Goal: Information Seeking & Learning: Check status

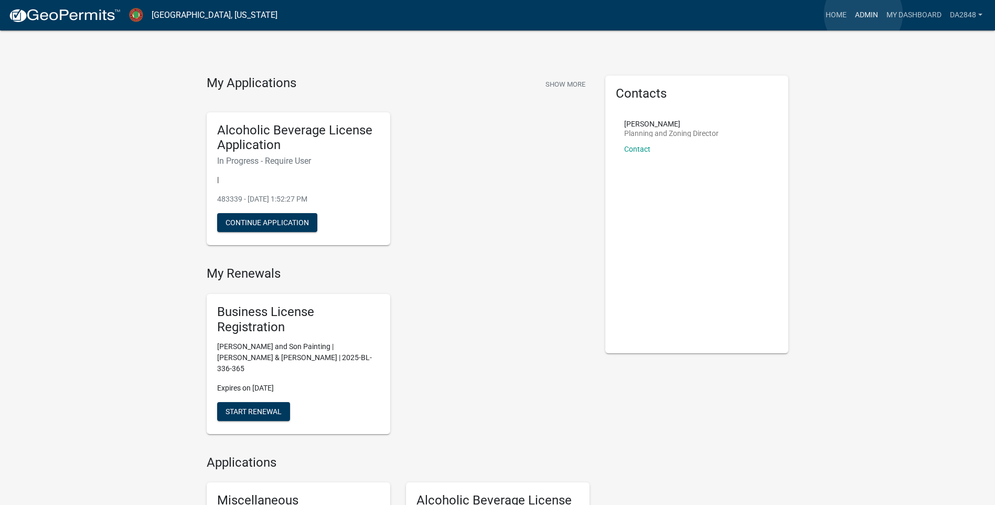
click at [863, 14] on link "Admin" at bounding box center [866, 15] width 31 height 20
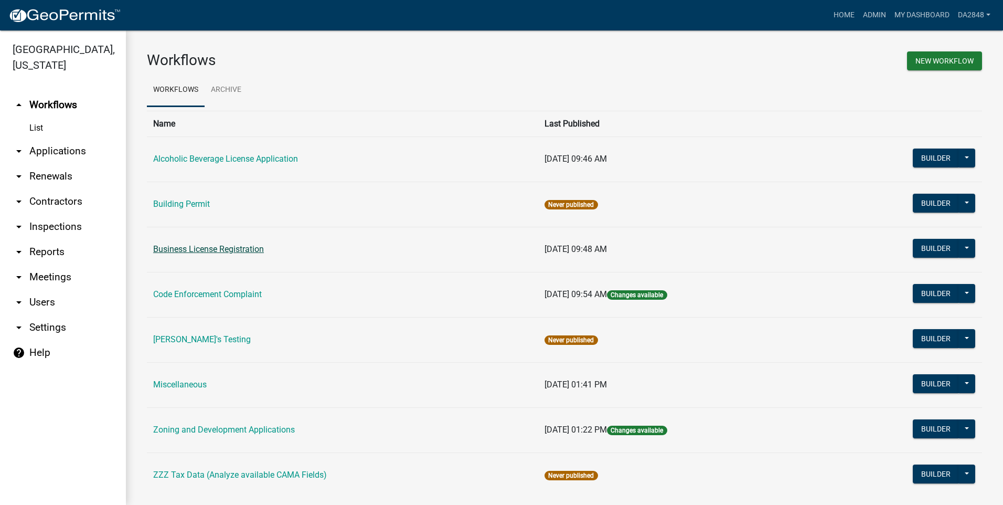
click at [194, 248] on link "Business License Registration" at bounding box center [208, 249] width 111 height 10
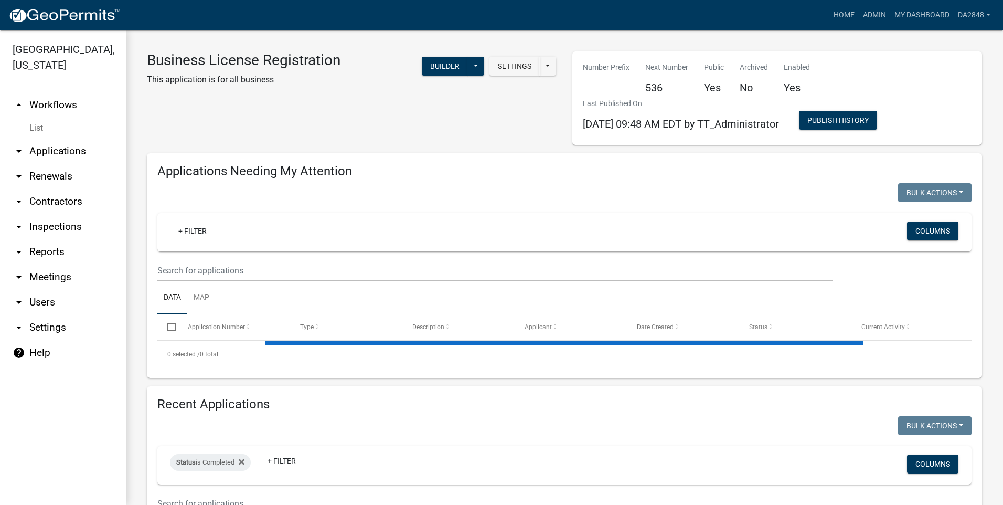
select select "1: 25"
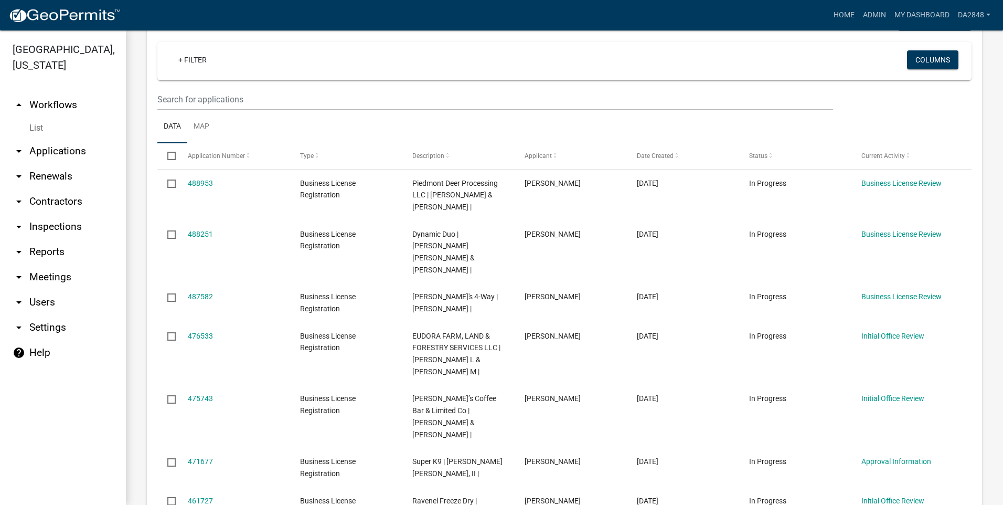
scroll to position [210, 0]
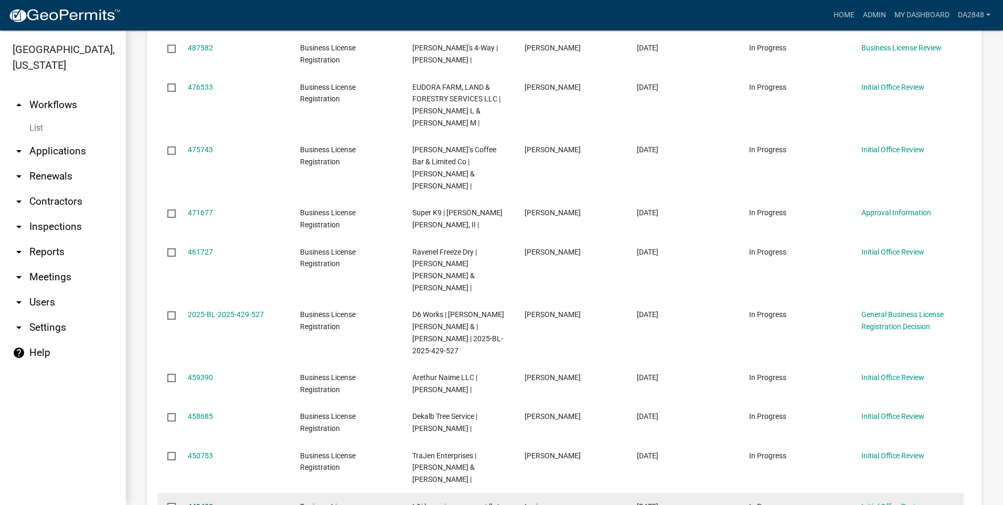
select select "2: 50"
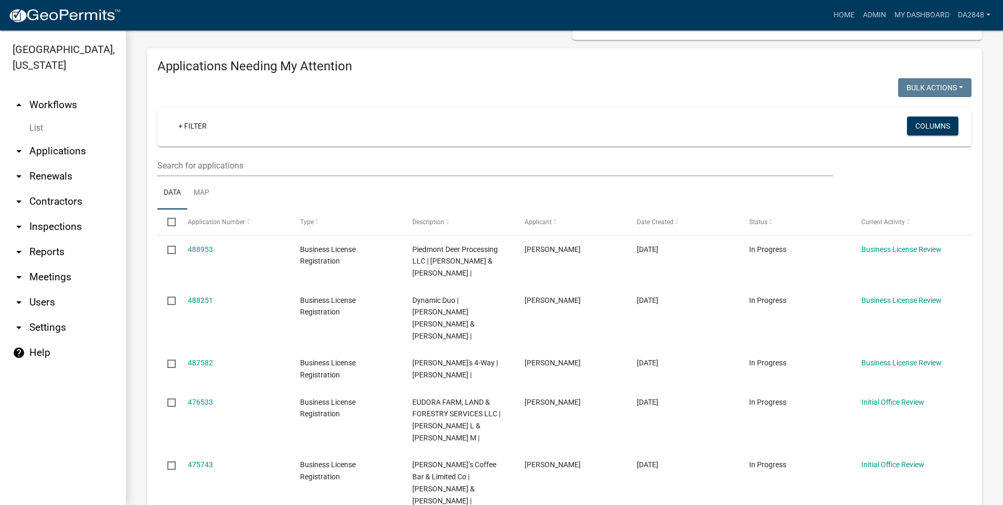
scroll to position [0, 0]
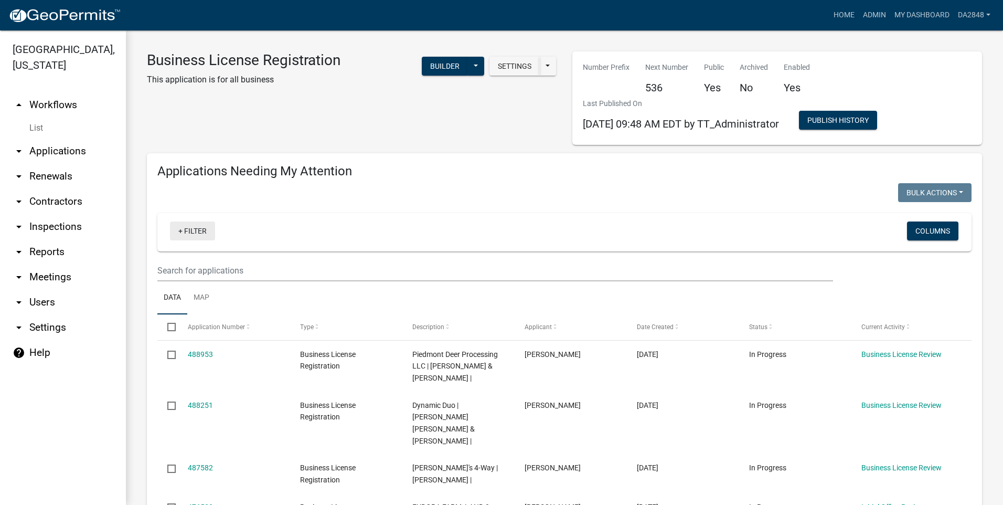
click at [189, 232] on link "+ Filter" at bounding box center [192, 230] width 45 height 19
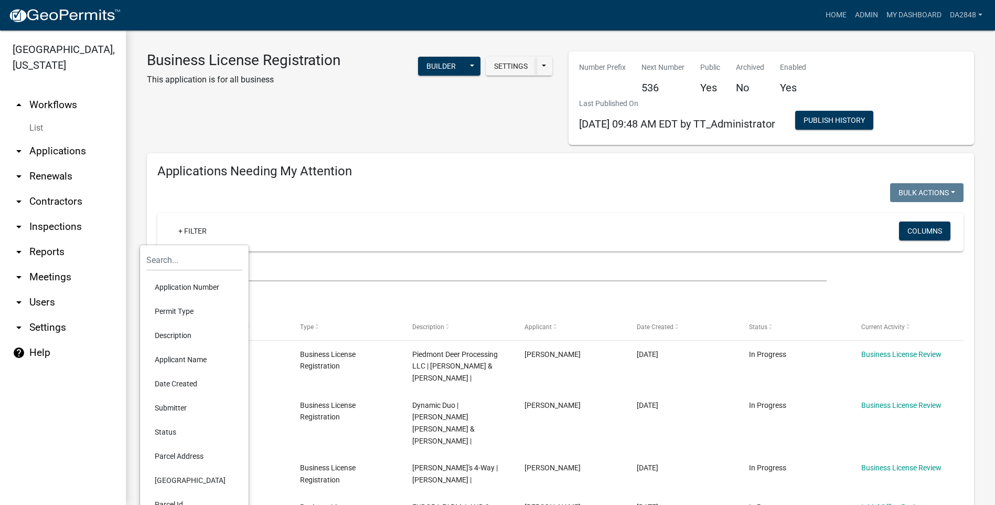
click at [178, 362] on li "Applicant Name" at bounding box center [194, 359] width 96 height 24
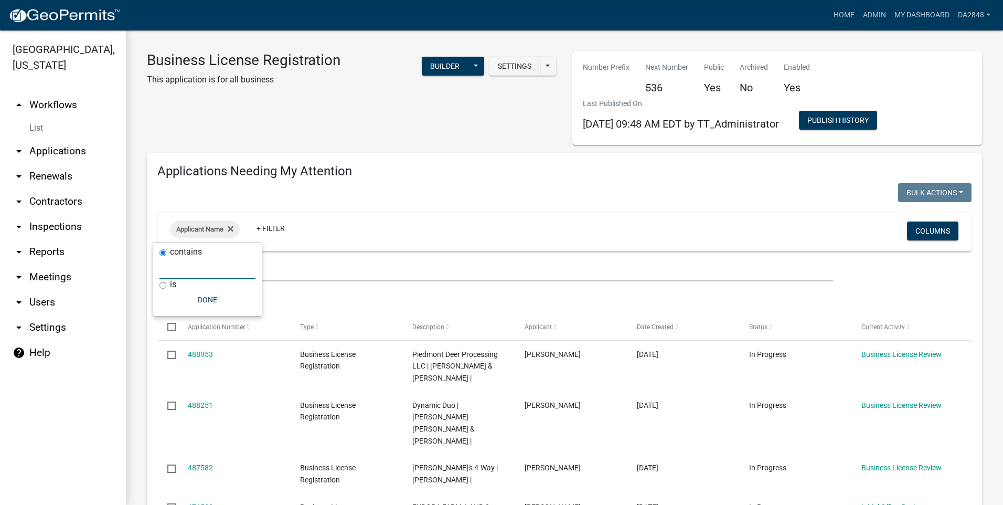
click at [206, 269] on input "text" at bounding box center [207, 269] width 96 height 22
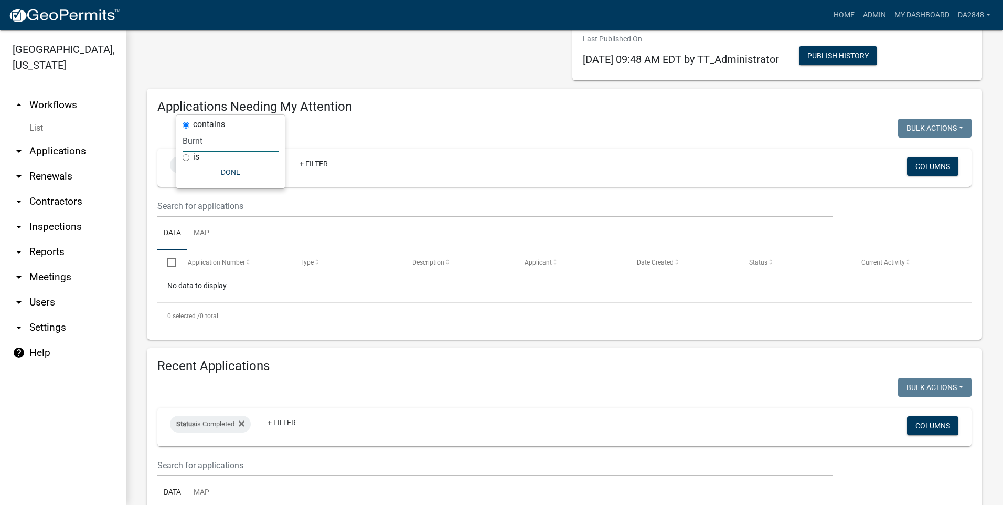
scroll to position [52, 0]
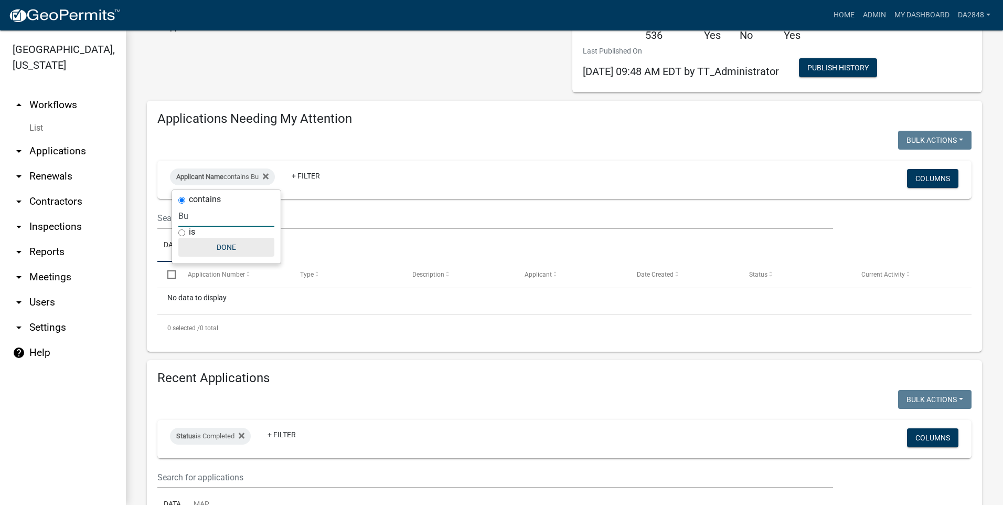
type input "B"
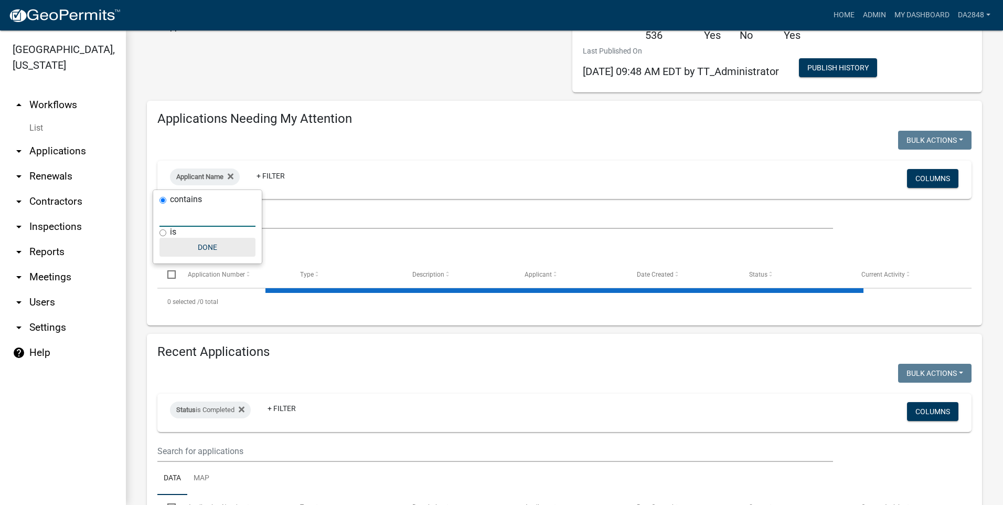
select select "1: 25"
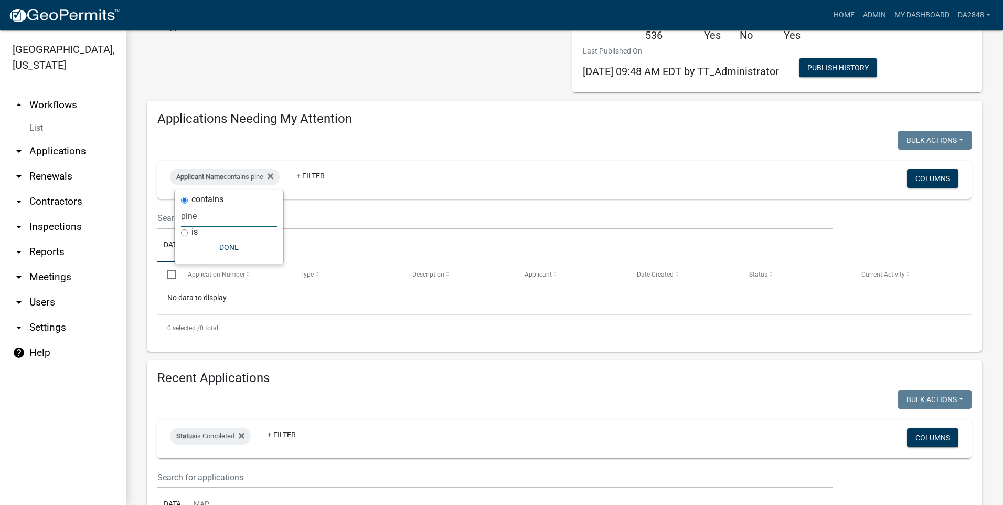
type input "pine"
click at [474, 169] on div "Applicant Name contains pine + Filter" at bounding box center [430, 179] width 537 height 27
click at [273, 178] on icon at bounding box center [271, 176] width 6 height 6
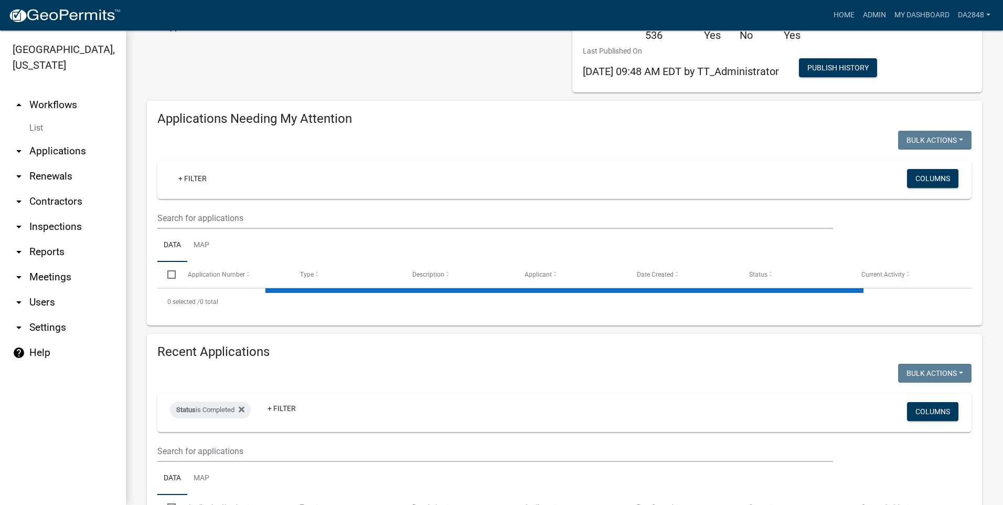
select select "1: 25"
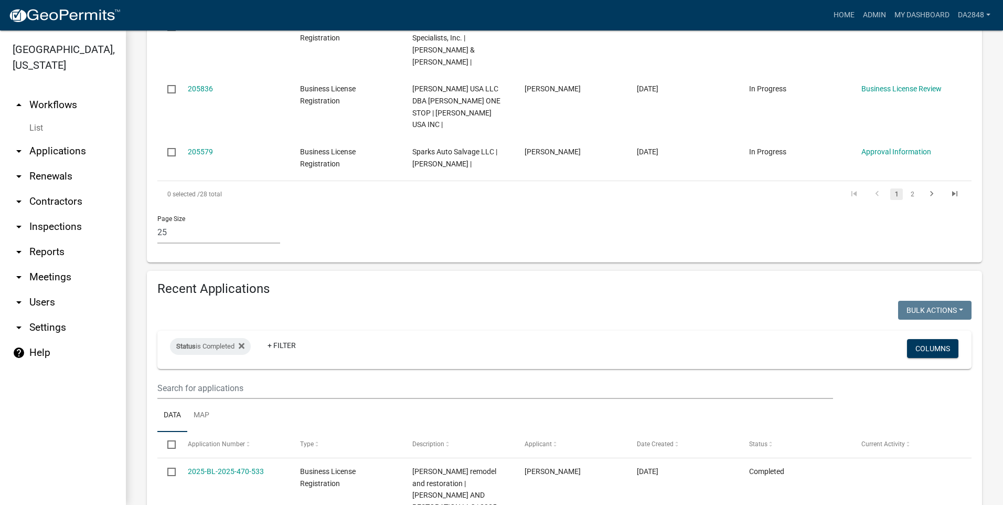
scroll to position [1521, 0]
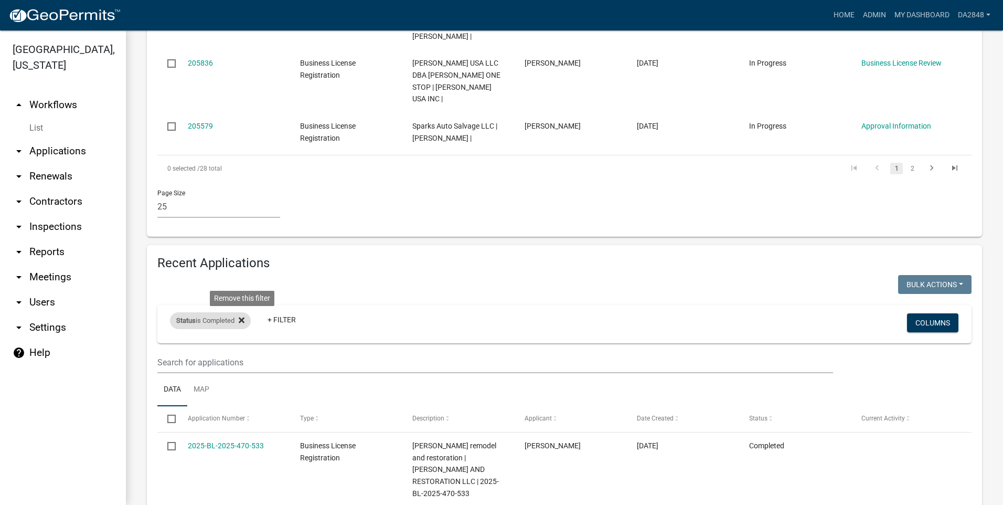
click at [243, 317] on icon at bounding box center [242, 320] width 6 height 6
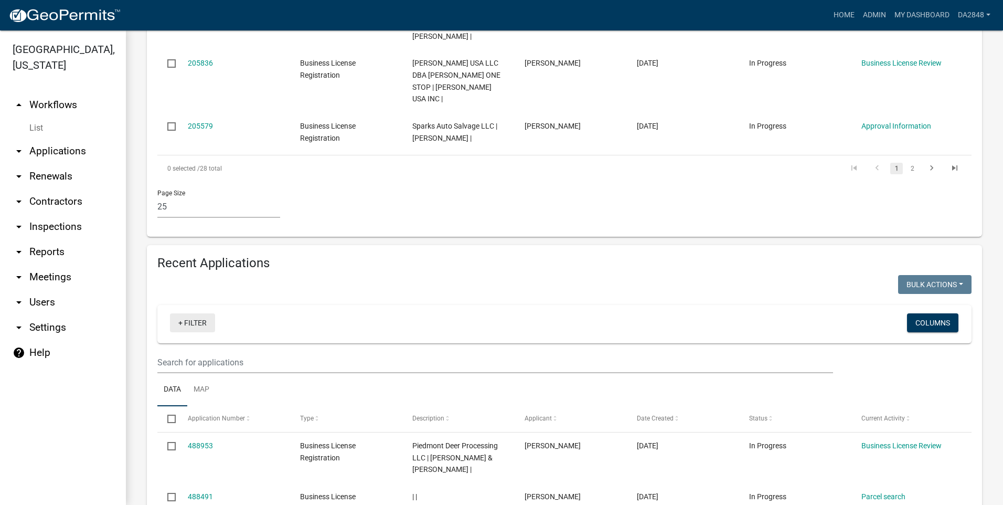
click at [198, 313] on link "+ Filter" at bounding box center [192, 322] width 45 height 19
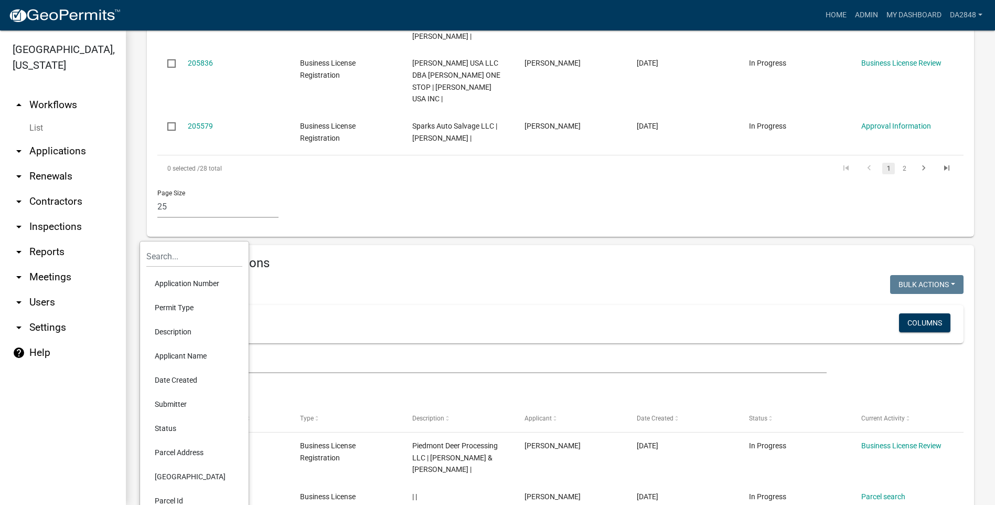
click at [171, 359] on li "Applicant Name" at bounding box center [194, 356] width 96 height 24
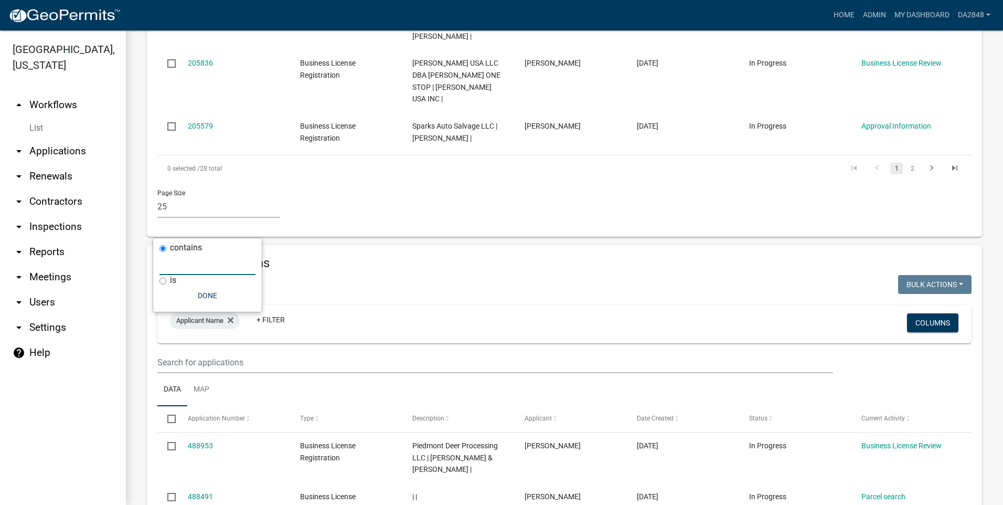
click at [174, 266] on input "text" at bounding box center [207, 264] width 96 height 22
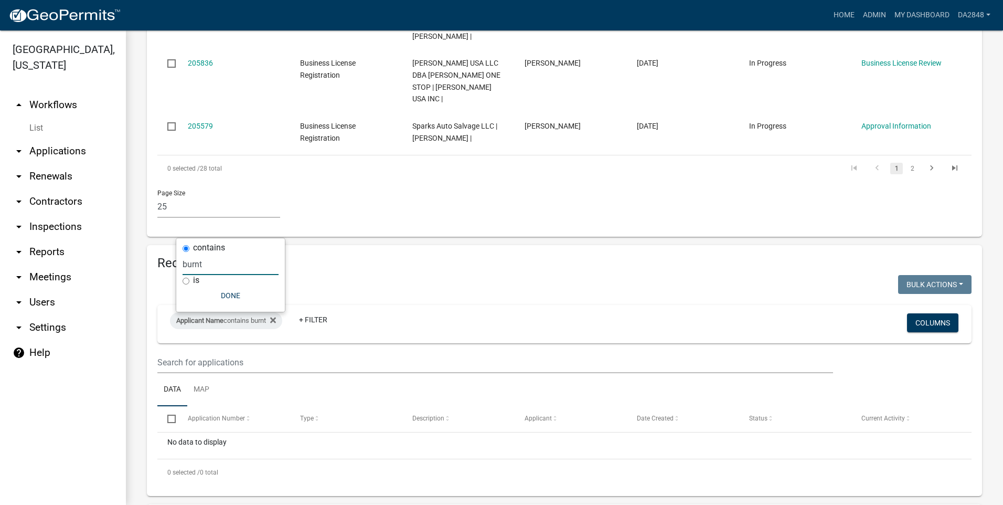
type input "burnt"
click at [405, 310] on div "Applicant Name contains burnt + Filter" at bounding box center [430, 323] width 537 height 27
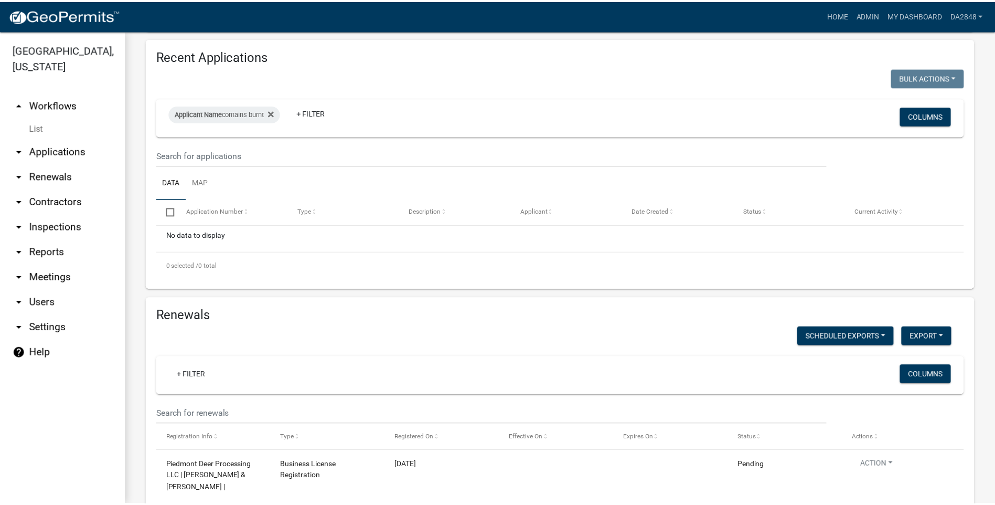
scroll to position [1731, 0]
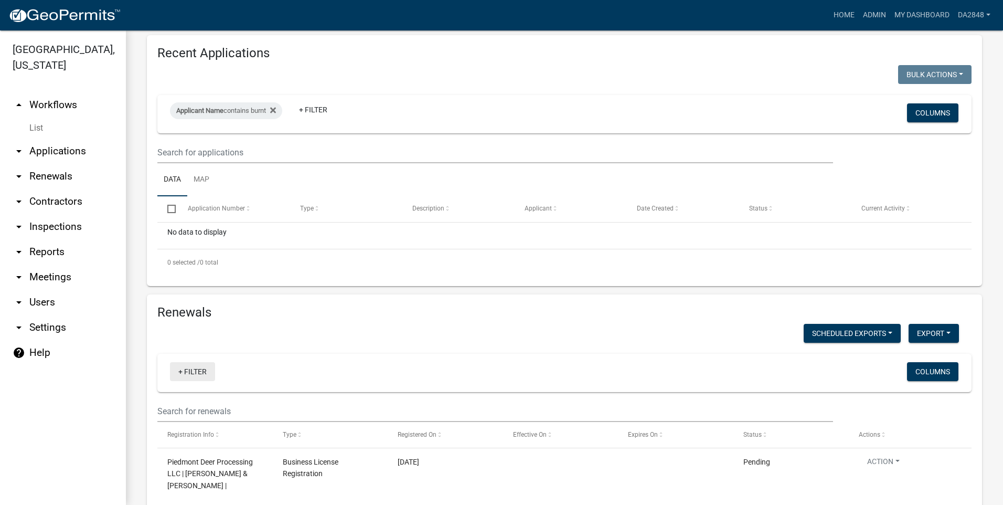
click at [187, 362] on link "+ Filter" at bounding box center [192, 371] width 45 height 19
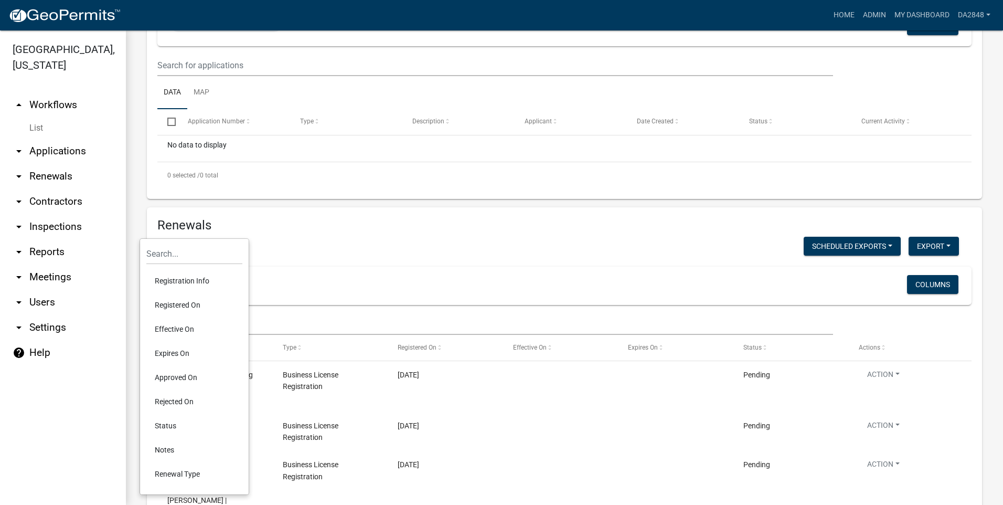
scroll to position [1836, 0]
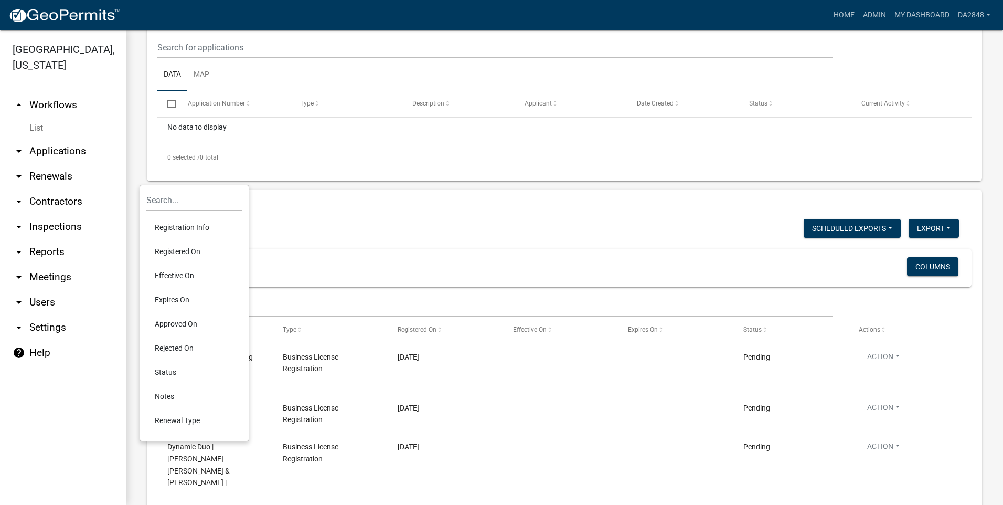
click at [187, 257] on link "+ Filter" at bounding box center [192, 266] width 45 height 19
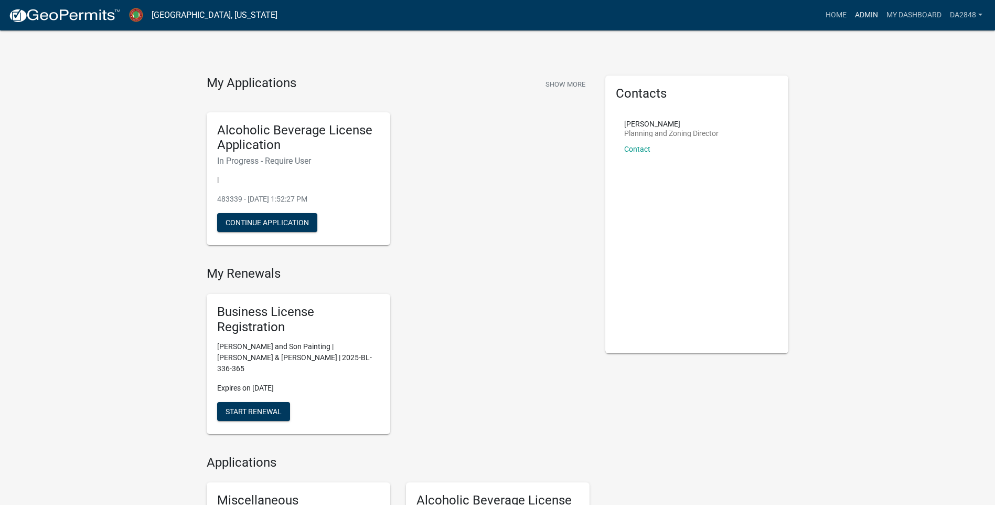
click at [865, 15] on link "Admin" at bounding box center [866, 15] width 31 height 20
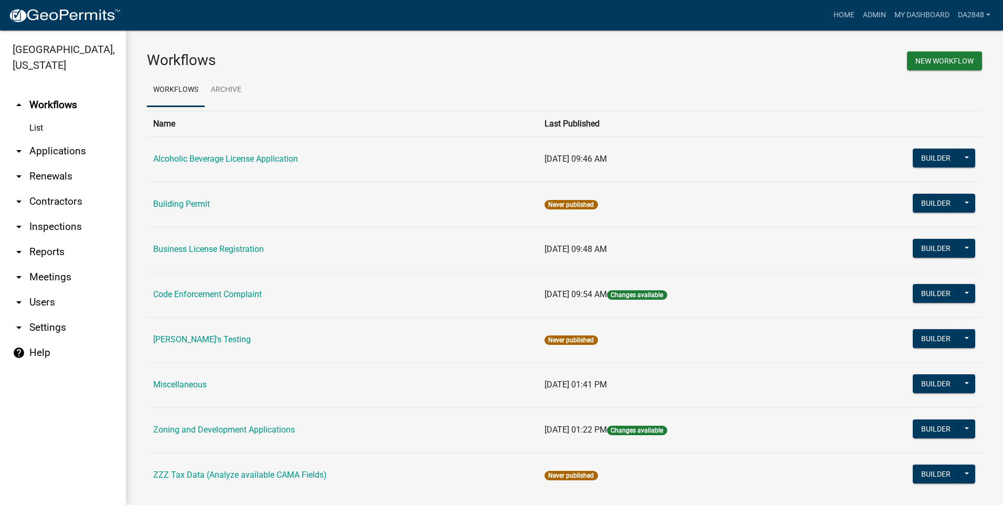
click at [19, 153] on icon "arrow_drop_down" at bounding box center [19, 151] width 13 height 13
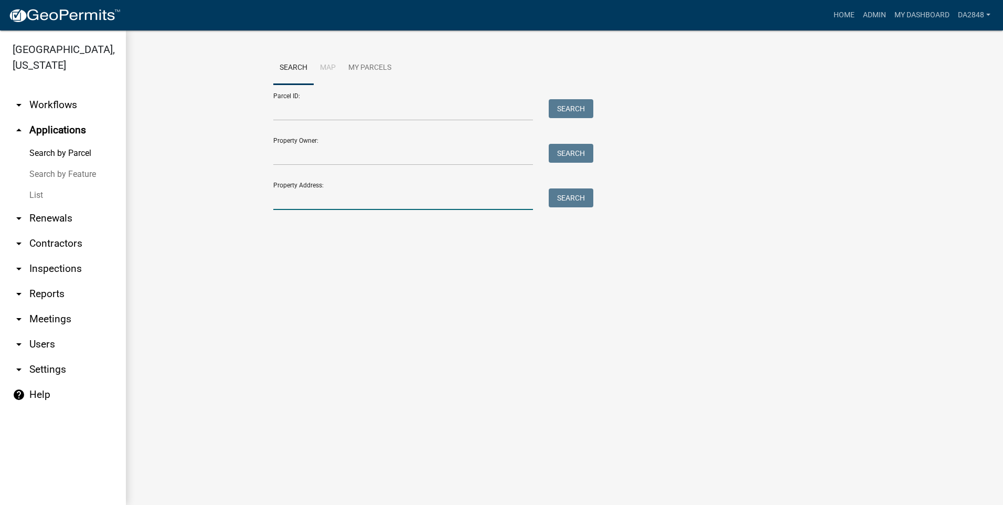
click at [343, 190] on input "Property Address:" at bounding box center [403, 199] width 260 height 22
click at [345, 112] on input "Parcel ID:" at bounding box center [403, 110] width 260 height 22
type input "002 085"
click at [566, 109] on button "Search" at bounding box center [571, 108] width 45 height 19
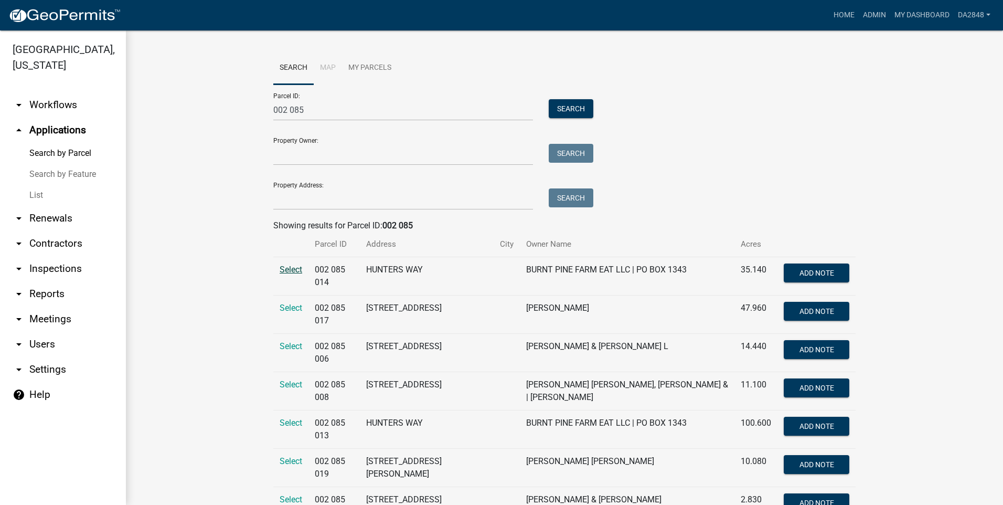
click at [284, 266] on span "Select" at bounding box center [291, 269] width 23 height 10
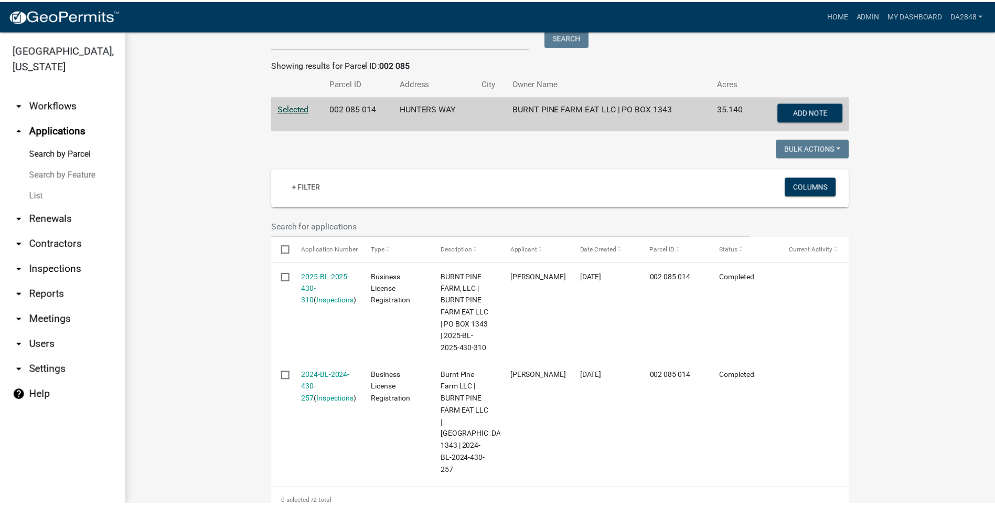
scroll to position [168, 0]
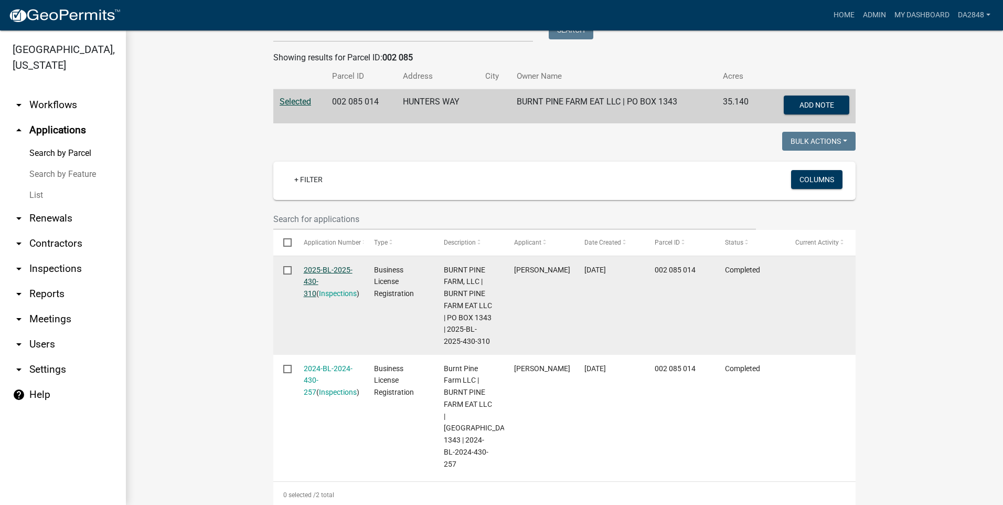
click at [316, 265] on link "2025-BL-2025-430-310" at bounding box center [328, 281] width 49 height 33
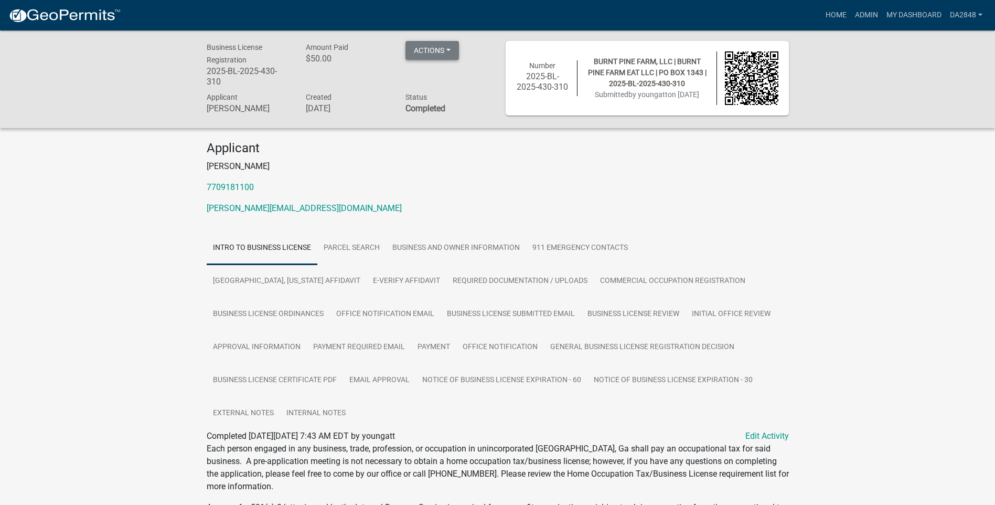
click at [453, 54] on button "Actions" at bounding box center [432, 50] width 54 height 19
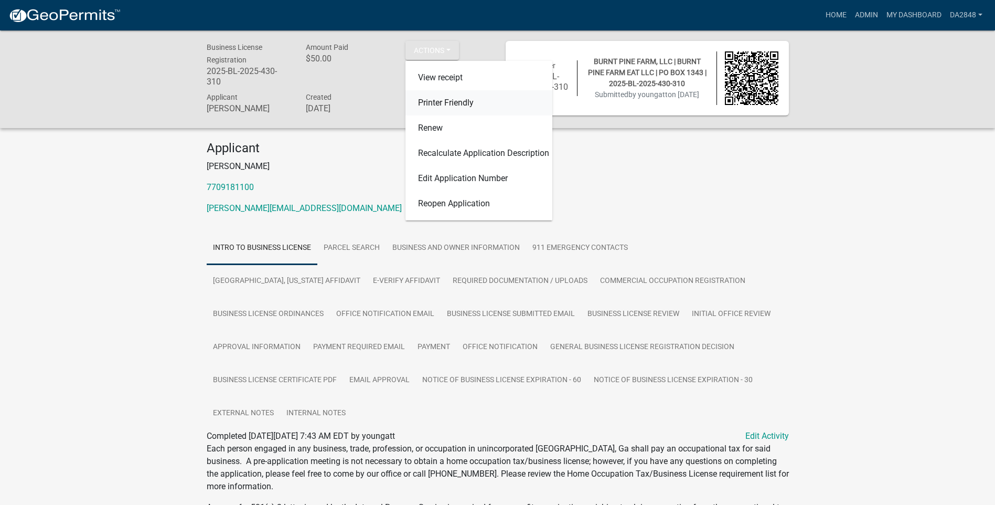
click at [446, 103] on link "Printer Friendly" at bounding box center [478, 102] width 147 height 25
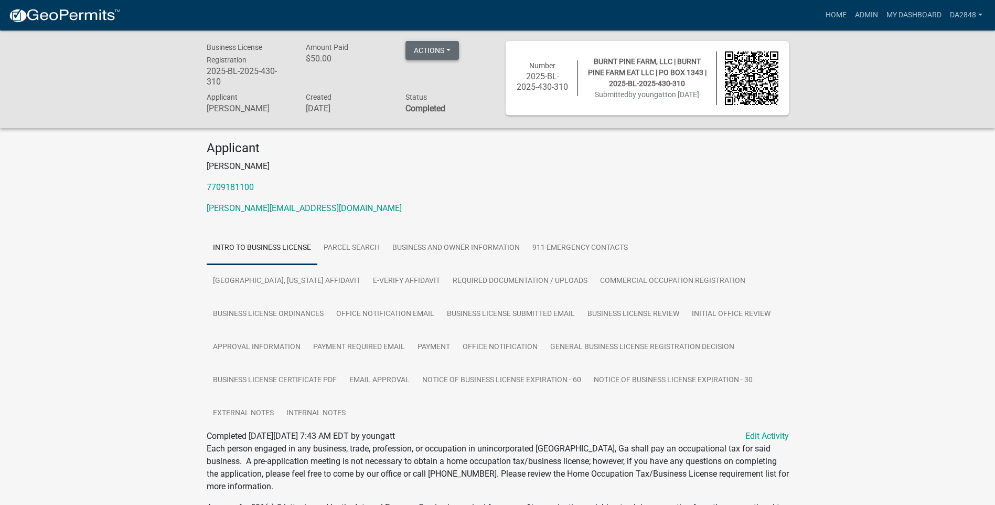
click at [440, 50] on button "Actions" at bounding box center [432, 50] width 54 height 19
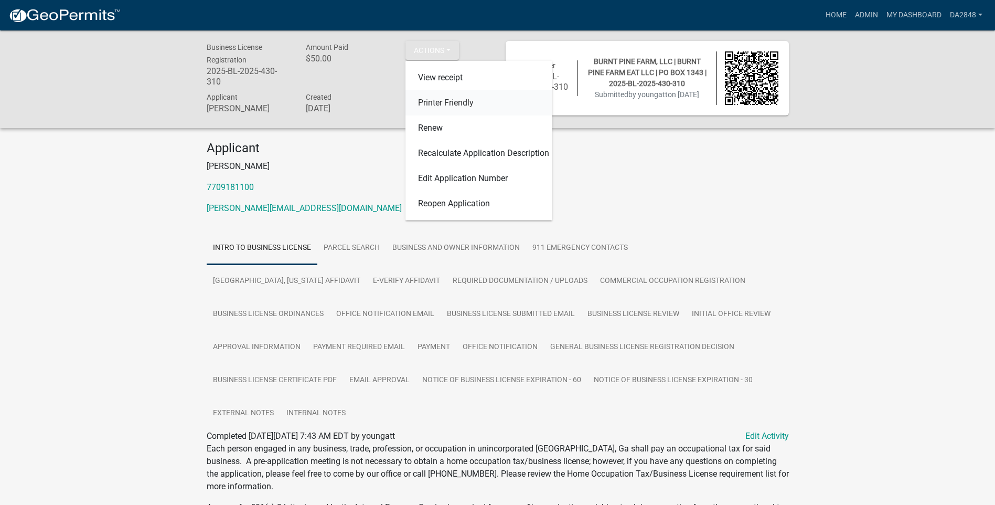
click at [434, 104] on link "Printer Friendly" at bounding box center [478, 102] width 147 height 25
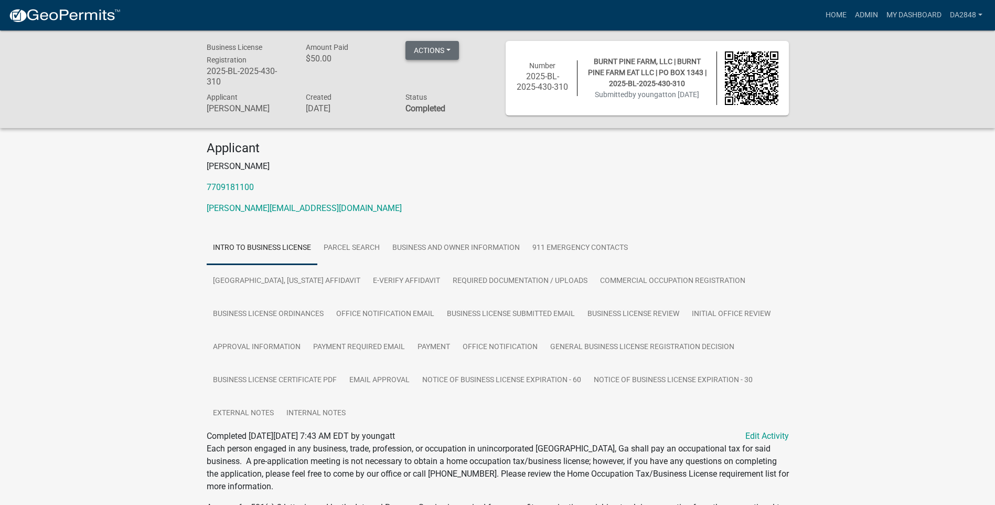
click at [441, 52] on button "Actions" at bounding box center [432, 50] width 54 height 19
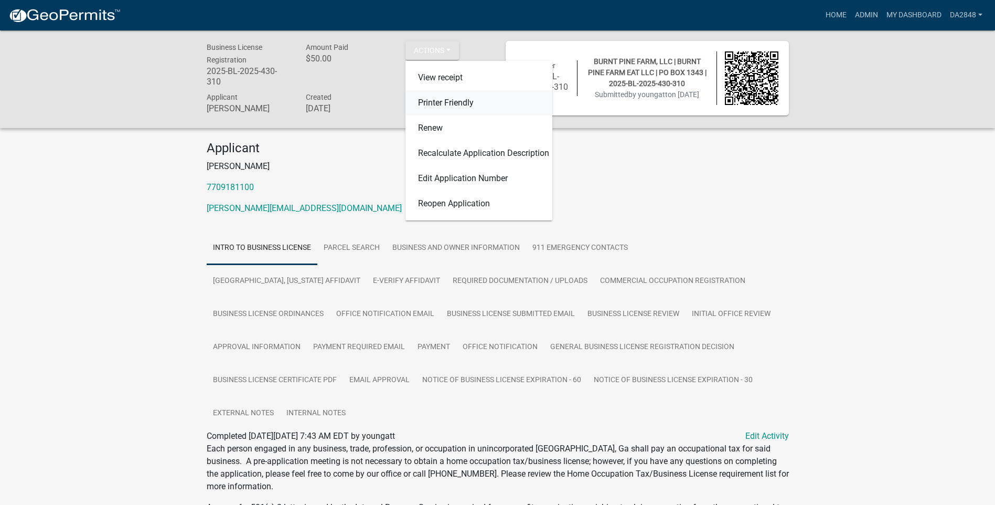
click at [444, 102] on link "Printer Friendly" at bounding box center [478, 102] width 147 height 25
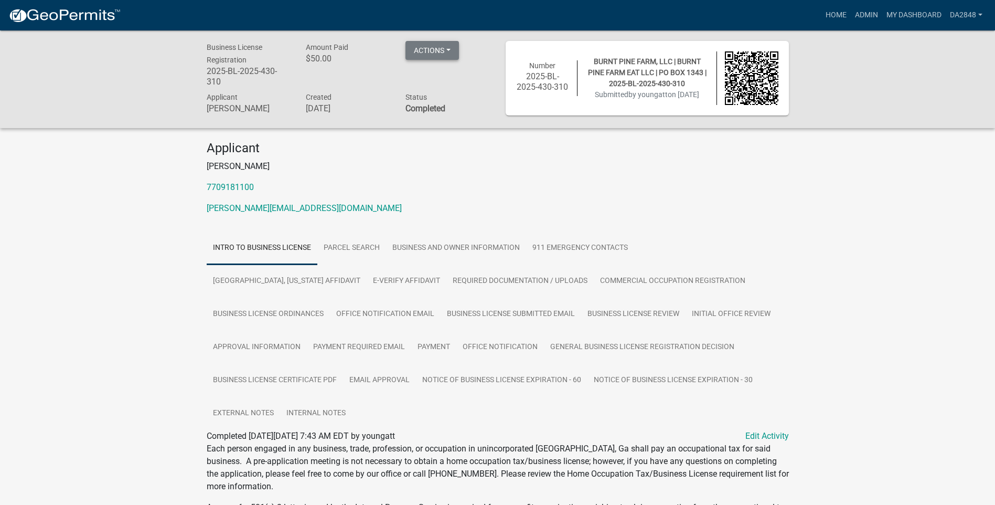
click at [450, 55] on button "Actions" at bounding box center [432, 50] width 54 height 19
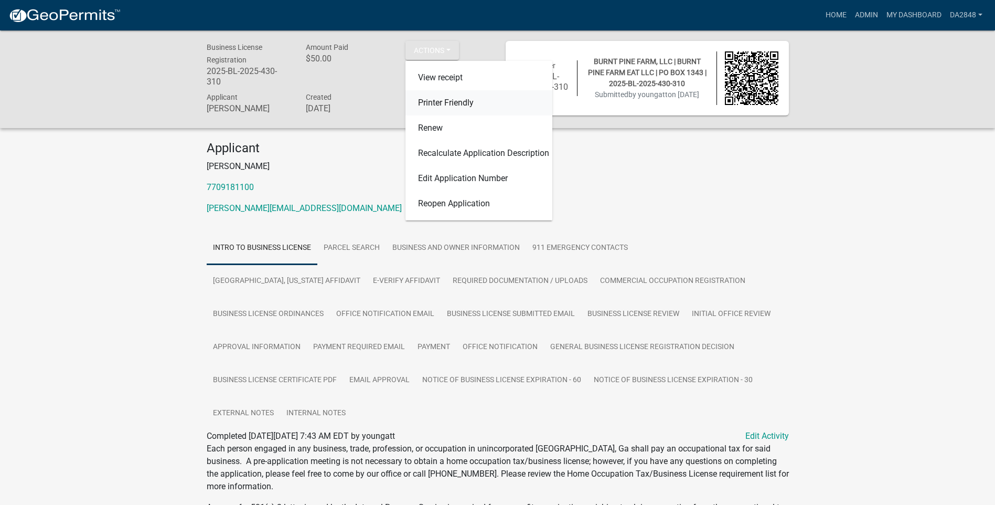
click at [445, 105] on link "Printer Friendly" at bounding box center [478, 102] width 147 height 25
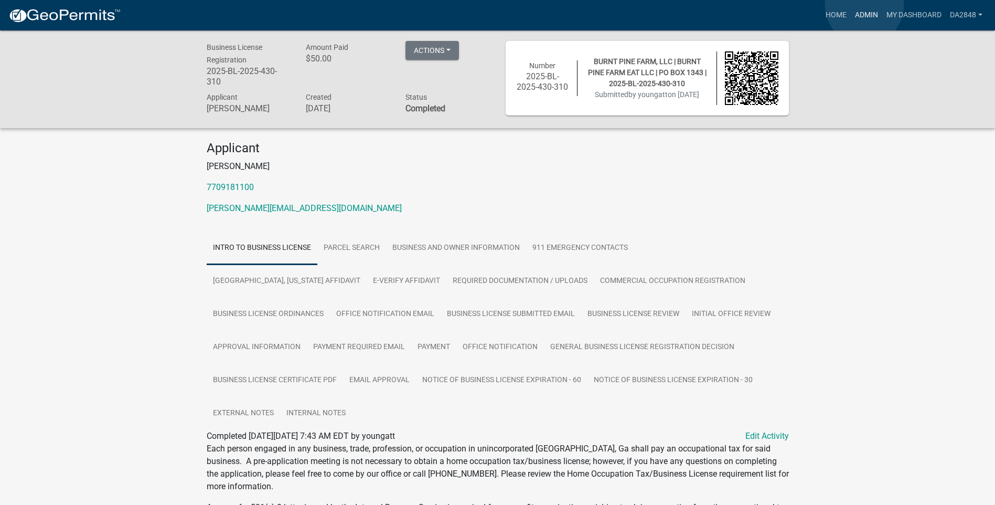
click at [864, 5] on link "Admin" at bounding box center [866, 15] width 31 height 20
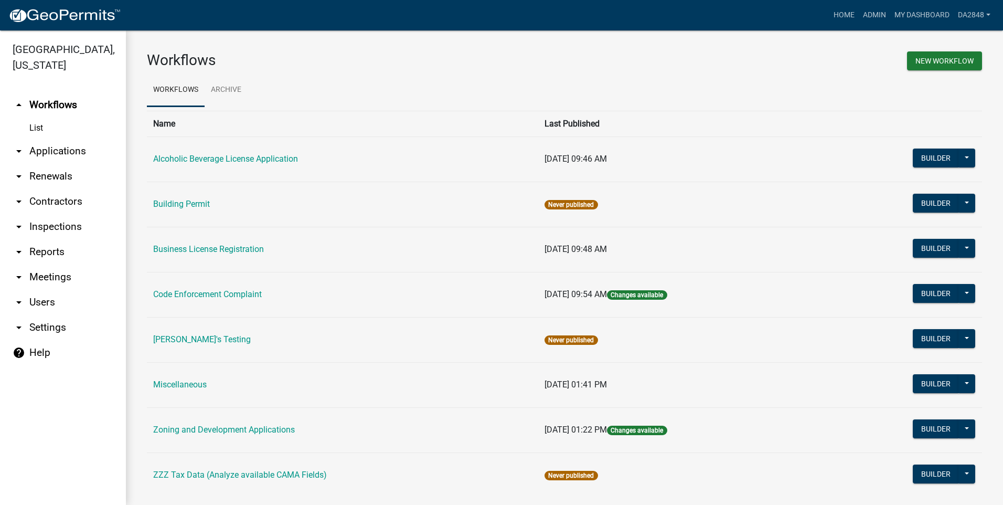
click at [18, 157] on icon "arrow_drop_down" at bounding box center [19, 151] width 13 height 13
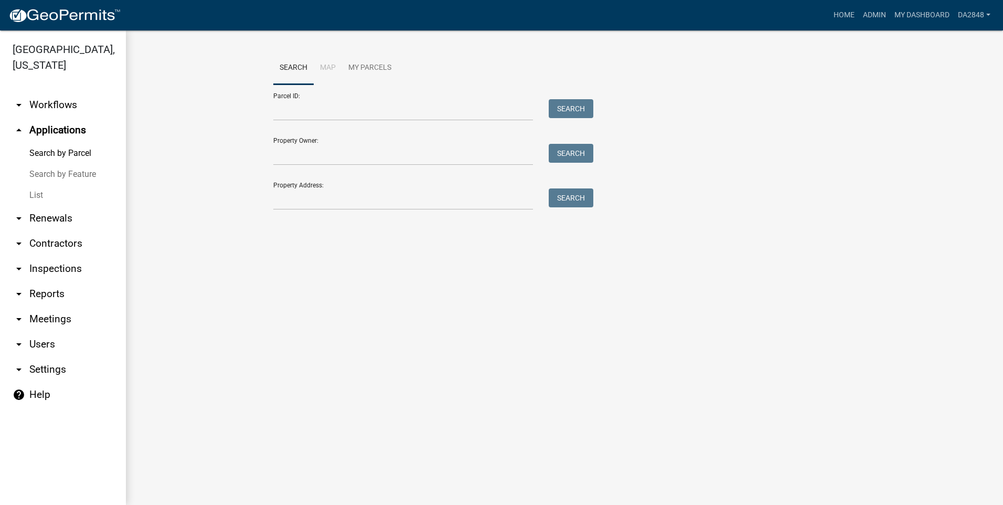
click at [321, 98] on div "Parcel ID: Search" at bounding box center [430, 102] width 315 height 36
click at [319, 106] on input "Parcel ID:" at bounding box center [403, 110] width 260 height 22
type input "002 085"
click at [586, 116] on button "Search" at bounding box center [571, 108] width 45 height 19
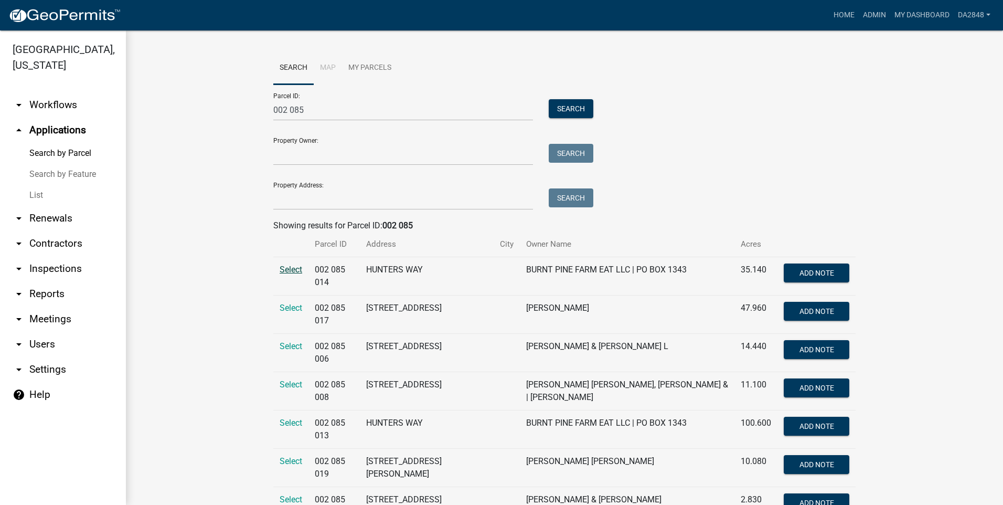
click at [288, 270] on span "Select" at bounding box center [291, 269] width 23 height 10
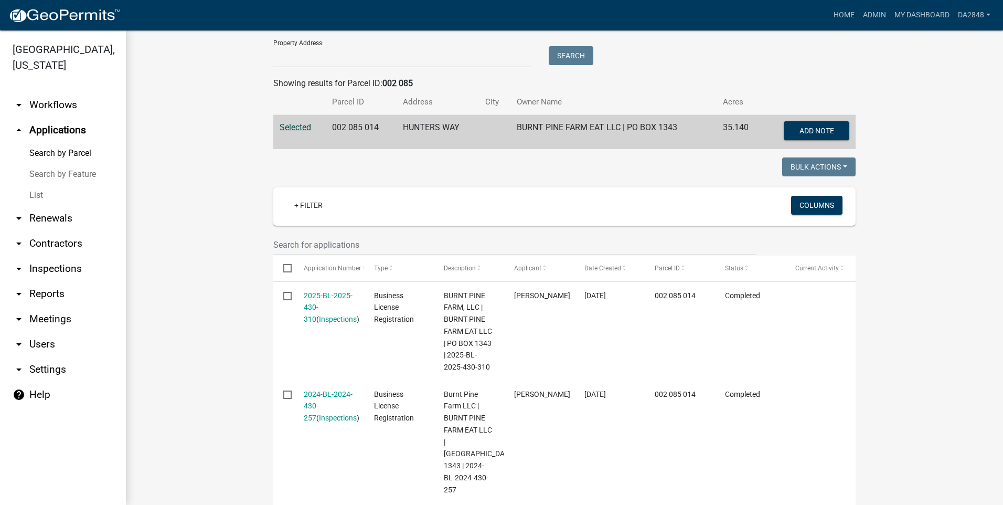
scroll to position [168, 0]
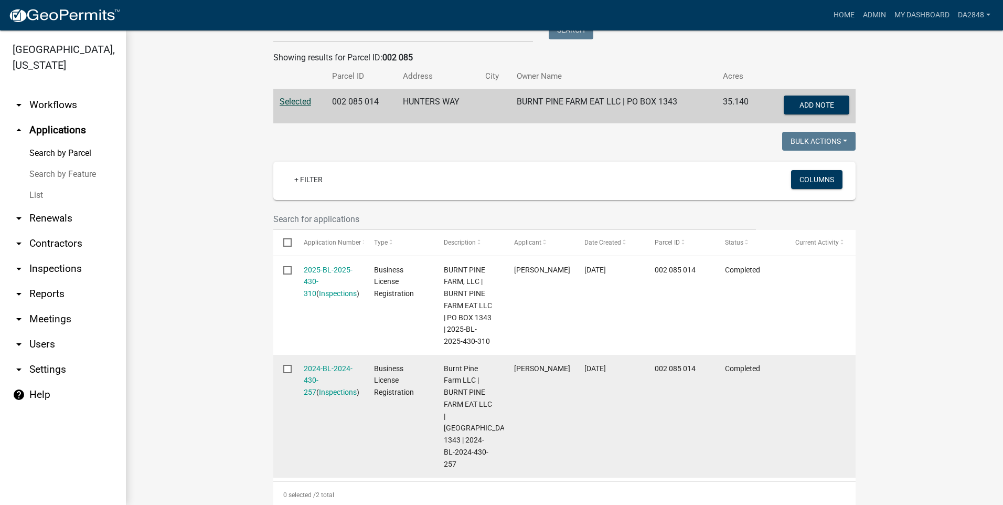
click at [329, 372] on div "2024-BL-2024-430-257 ( Inspections )" at bounding box center [329, 380] width 50 height 36
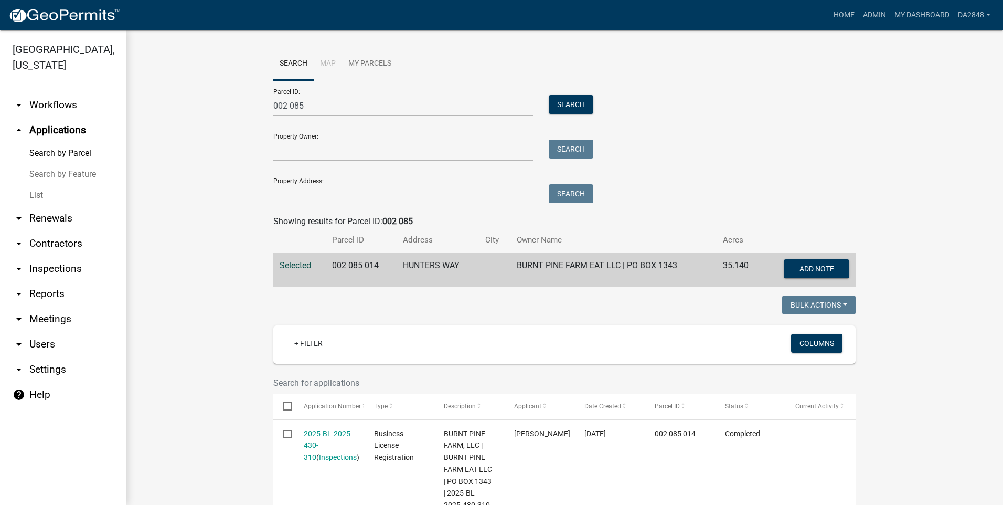
scroll to position [0, 0]
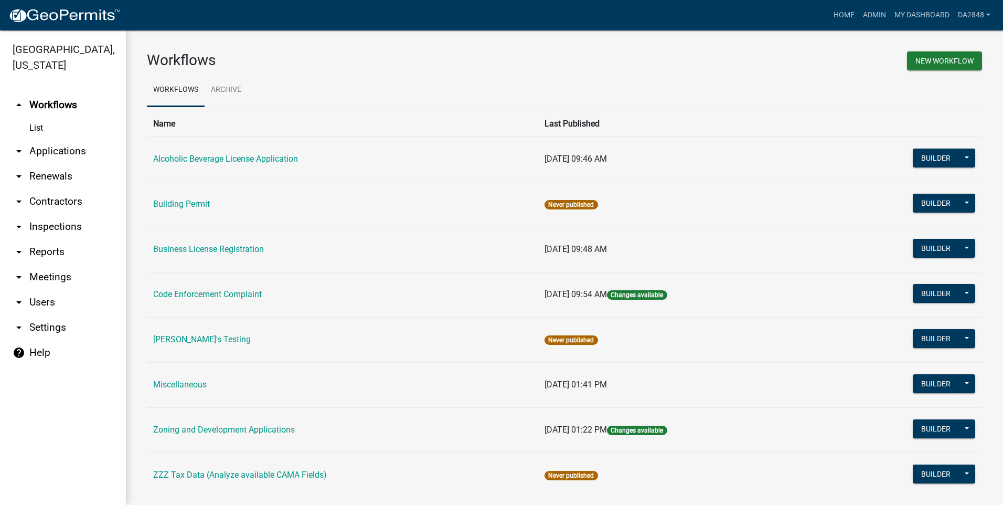
click at [42, 151] on link "arrow_drop_down Applications" at bounding box center [63, 150] width 126 height 25
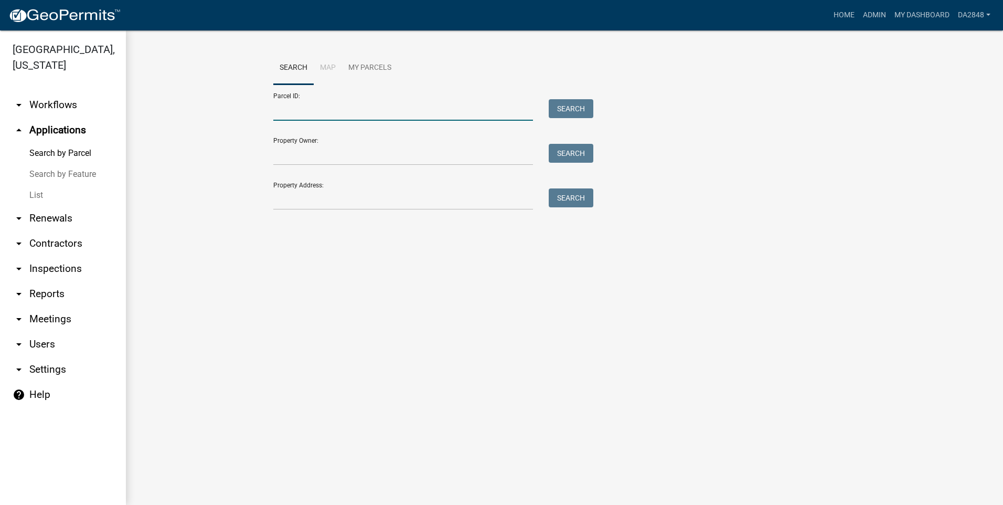
click at [291, 109] on input "Parcel ID:" at bounding box center [403, 110] width 260 height 22
type input "002 085"
click at [586, 103] on button "Search" at bounding box center [571, 108] width 45 height 19
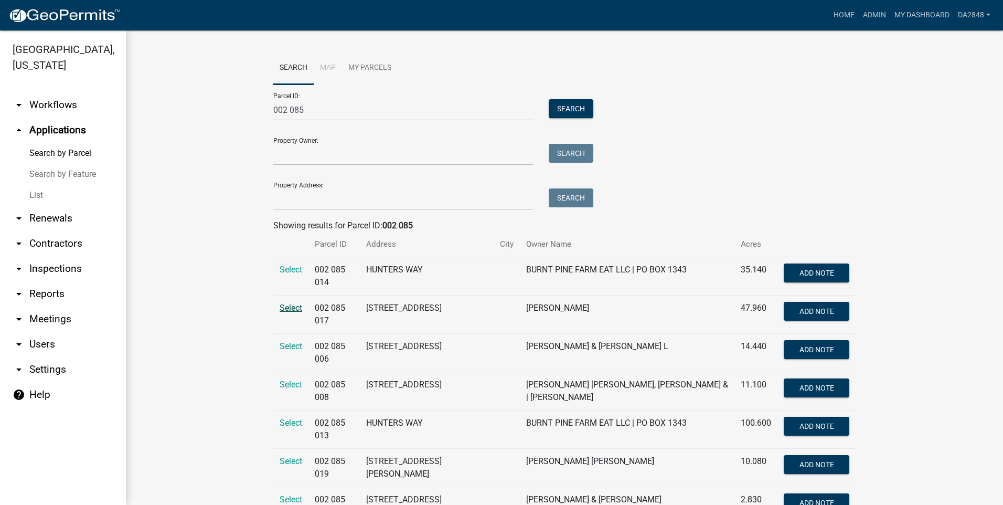
click at [284, 309] on span "Select" at bounding box center [291, 308] width 23 height 10
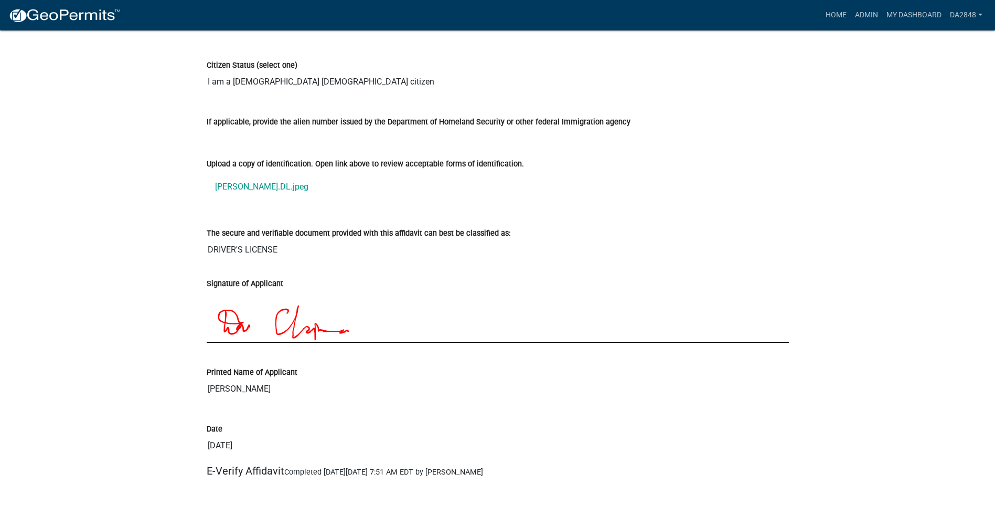
scroll to position [2990, 0]
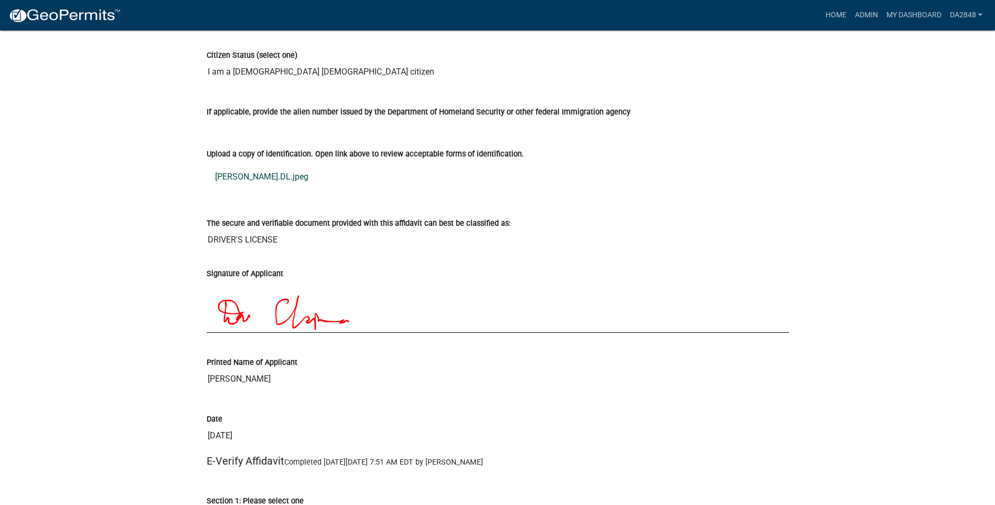
click at [240, 187] on link "[PERSON_NAME].DL.jpeg" at bounding box center [498, 176] width 582 height 25
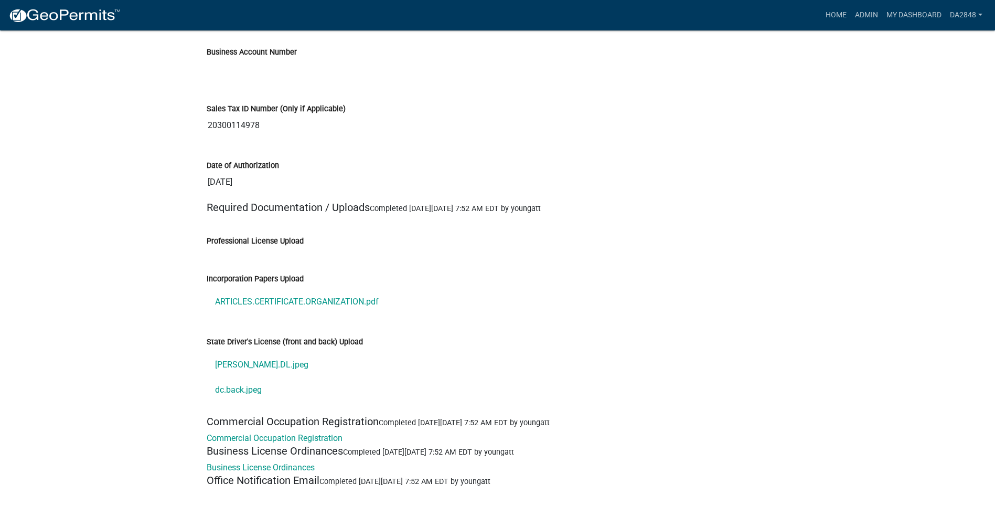
scroll to position [3672, 0]
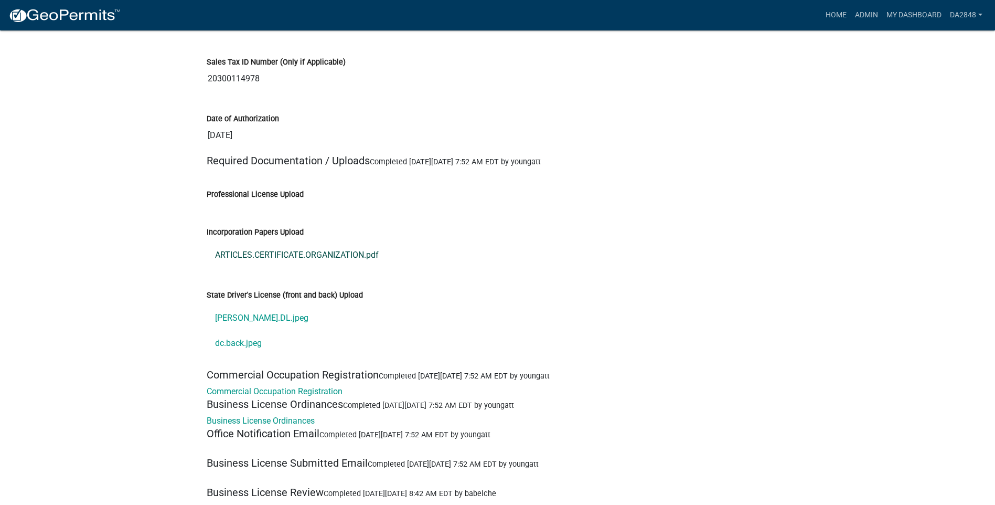
click at [270, 265] on link "ARTICLES.CERTIFICATE.ORGANIZATION.pdf" at bounding box center [498, 254] width 582 height 25
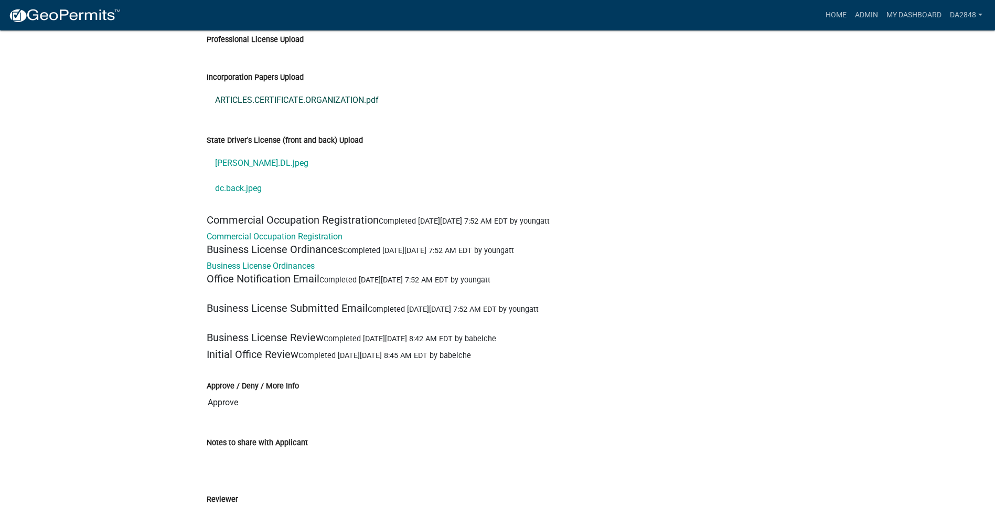
scroll to position [3829, 0]
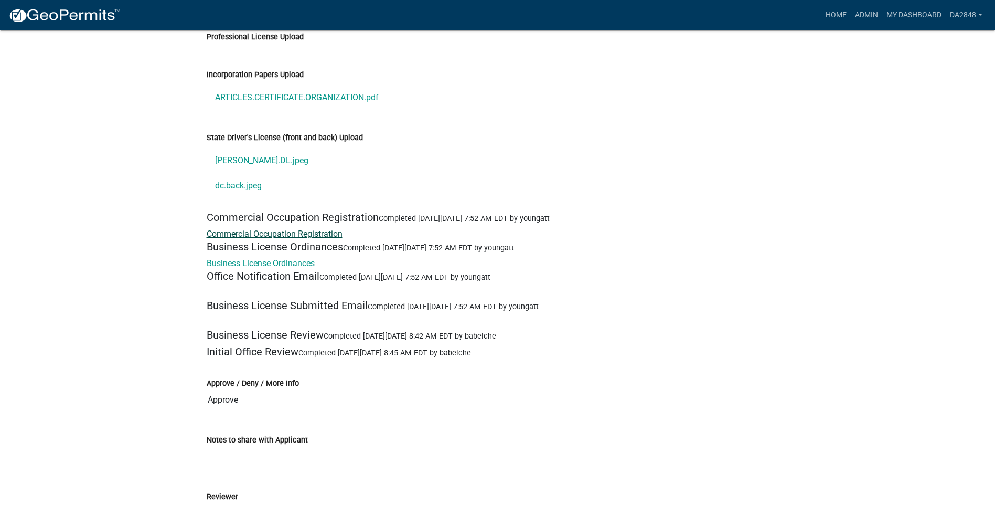
click at [284, 239] on link "Commercial Occupation Registration" at bounding box center [275, 234] width 136 height 10
click at [269, 268] on link "Business License Ordinances" at bounding box center [261, 263] width 108 height 10
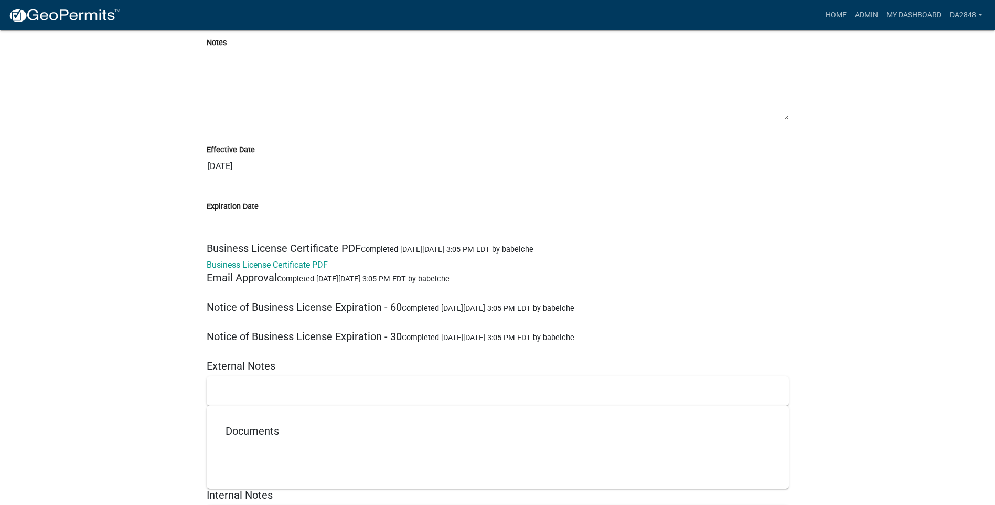
scroll to position [5298, 0]
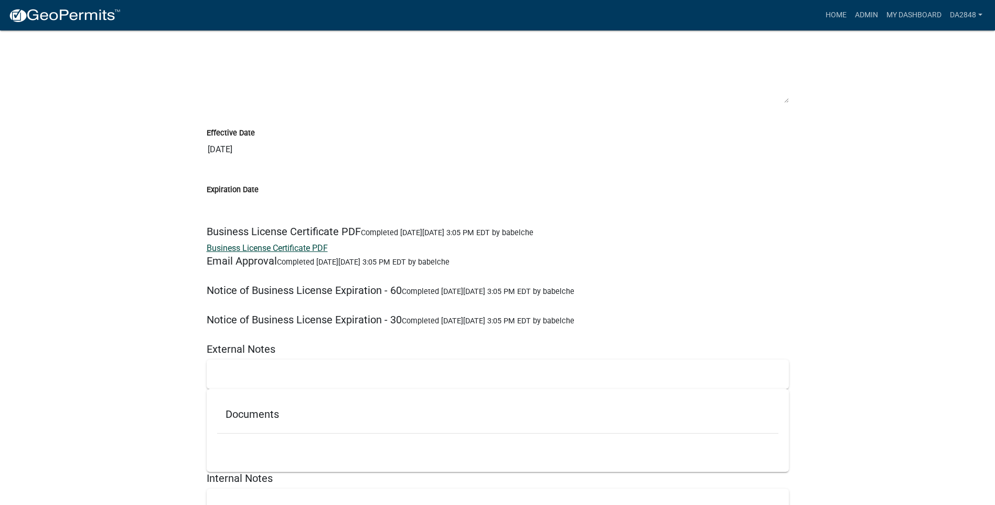
click at [251, 253] on link "Business License Certificate PDF" at bounding box center [267, 248] width 121 height 10
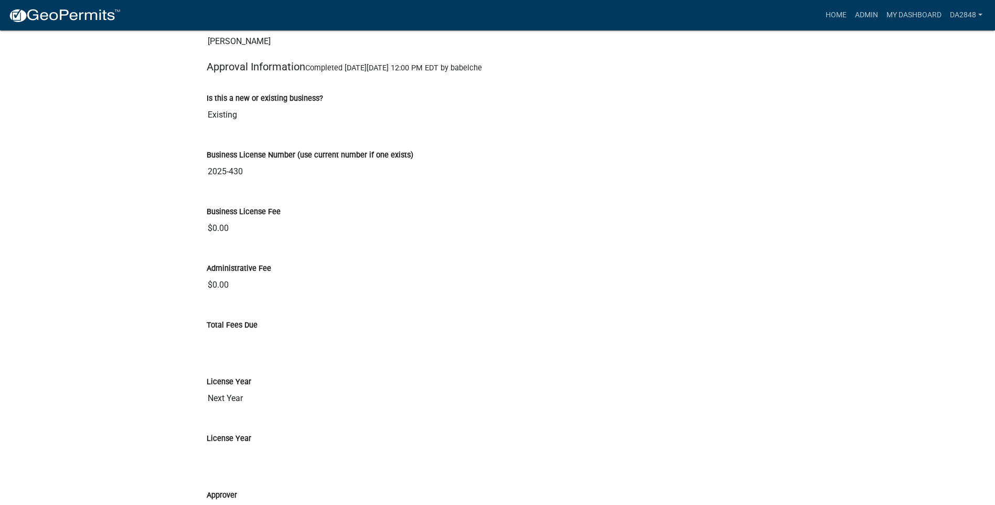
scroll to position [4144, 0]
